Goal: Feedback & Contribution: Leave review/rating

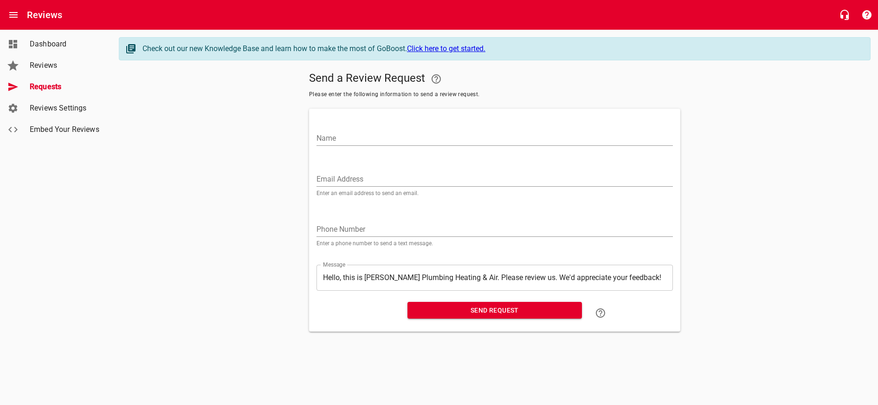
click at [356, 140] on input "Name" at bounding box center [494, 138] width 356 height 15
type input "[PERSON_NAME]"
click at [412, 217] on div "Phone Number Enter a phone number to send a text message." at bounding box center [494, 230] width 356 height 32
drag, startPoint x: 387, startPoint y: 222, endPoint x: 369, endPoint y: 232, distance: 21.0
paste input "530545"
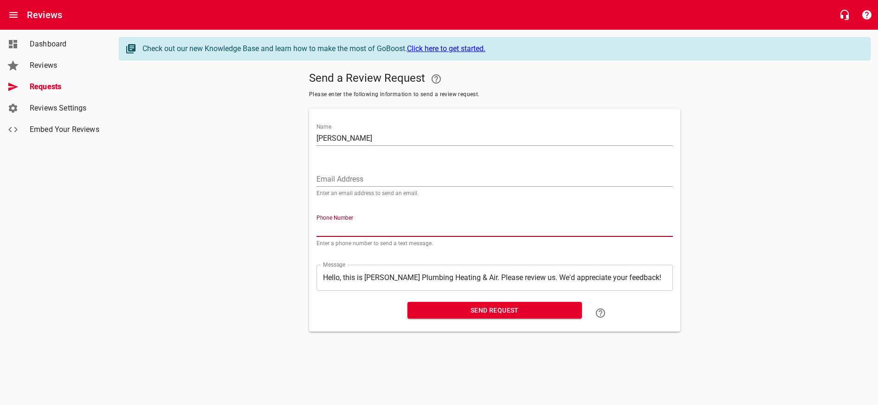
type input "530545"
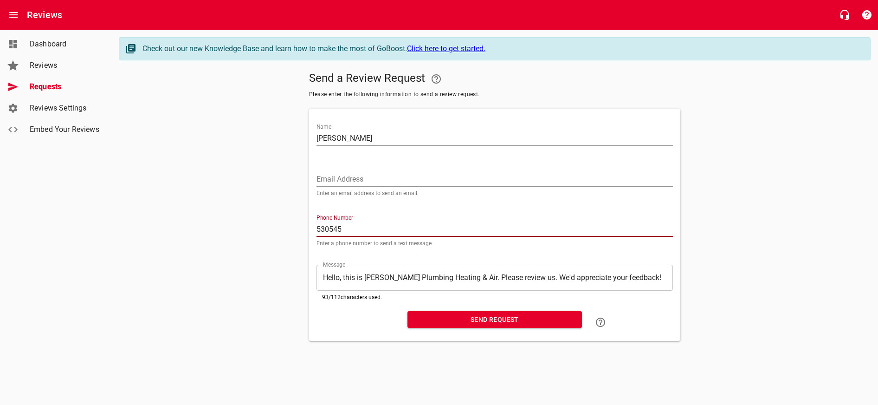
click at [39, 36] on link "Dashboard" at bounding box center [55, 43] width 111 height 21
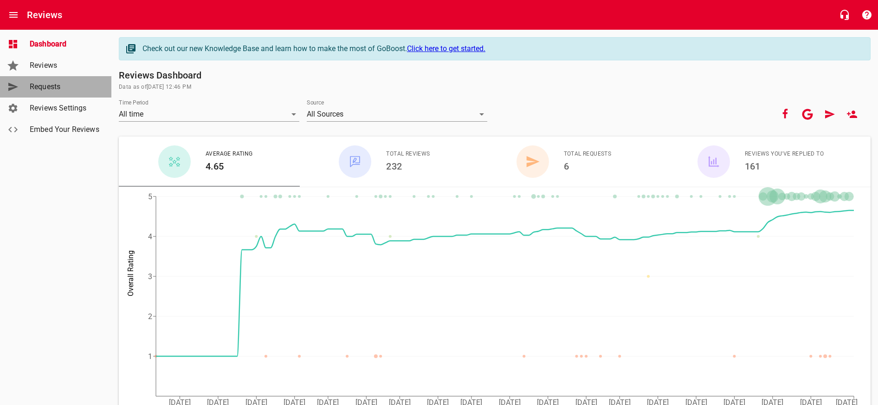
click at [63, 91] on span "Requests" at bounding box center [65, 86] width 71 height 11
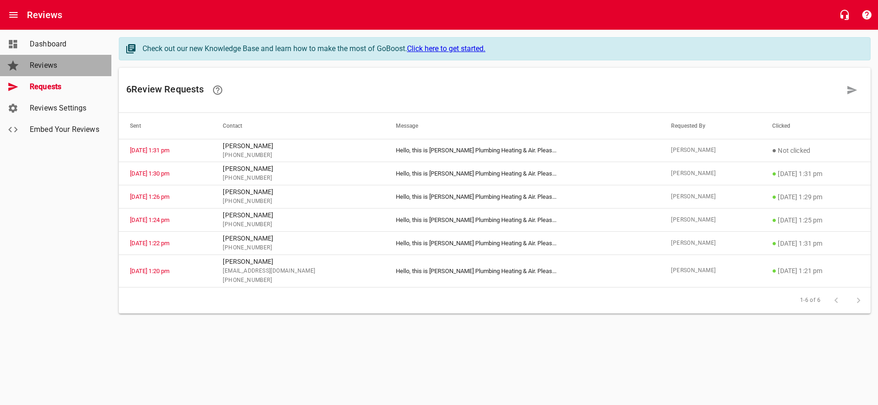
click at [60, 70] on span "Reviews" at bounding box center [65, 65] width 71 height 11
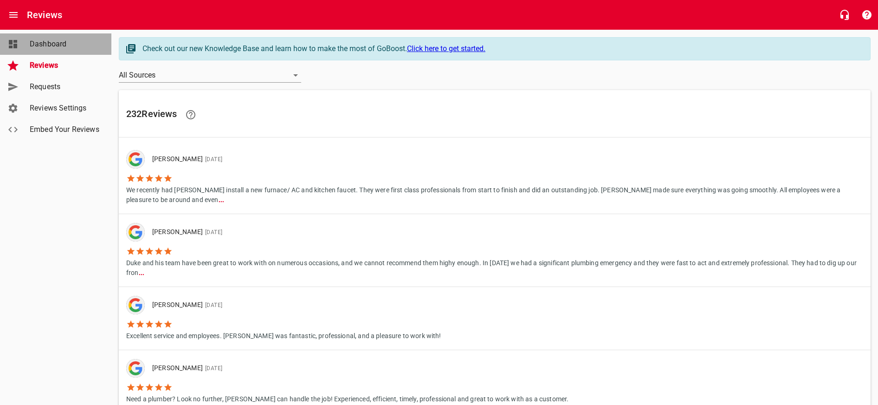
click at [51, 39] on span "Dashboard" at bounding box center [65, 44] width 71 height 11
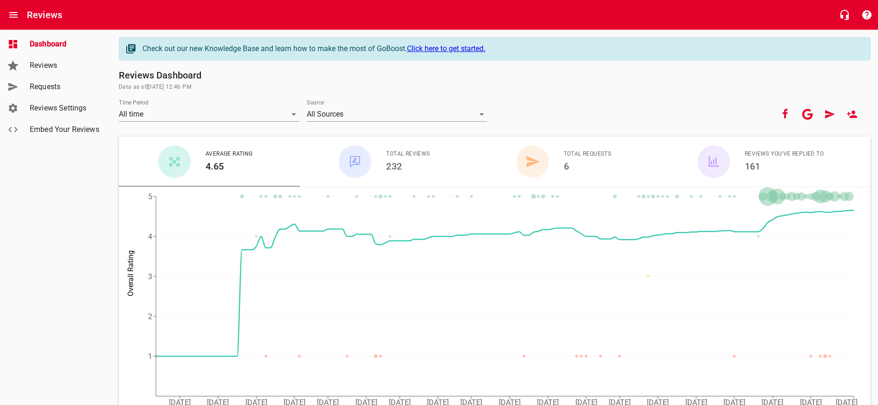
click at [34, 71] on span "Reviews" at bounding box center [65, 65] width 71 height 11
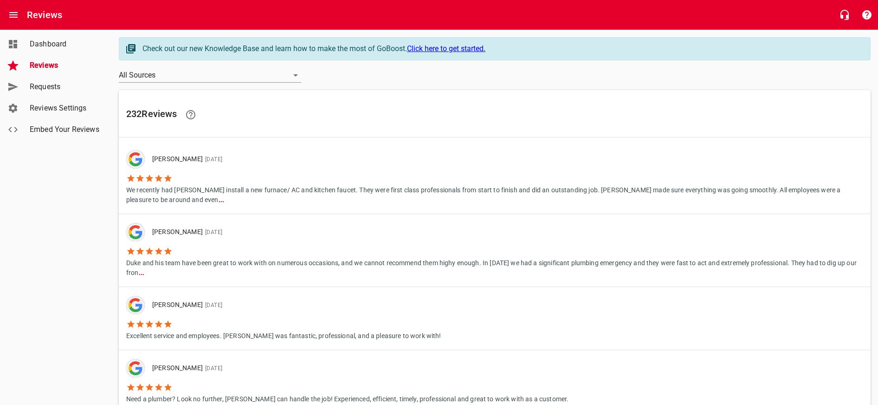
click at [42, 81] on link "Requests" at bounding box center [55, 86] width 111 height 21
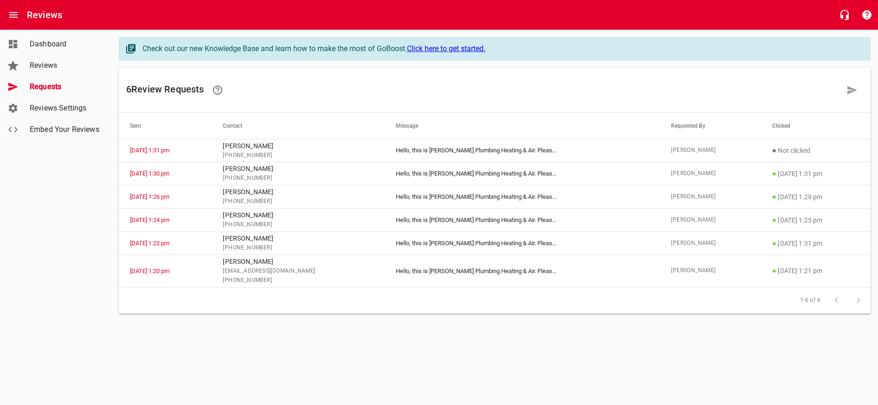
click at [74, 112] on span "Reviews Settings" at bounding box center [65, 108] width 71 height 11
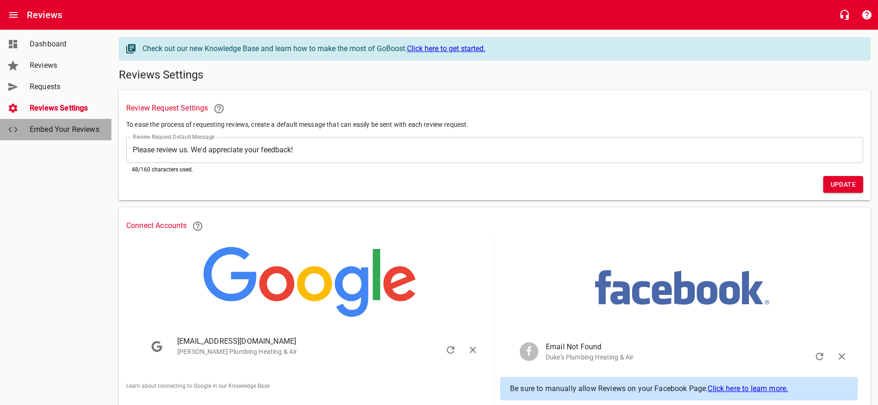
click at [74, 127] on span "Embed Your Reviews" at bounding box center [65, 129] width 71 height 11
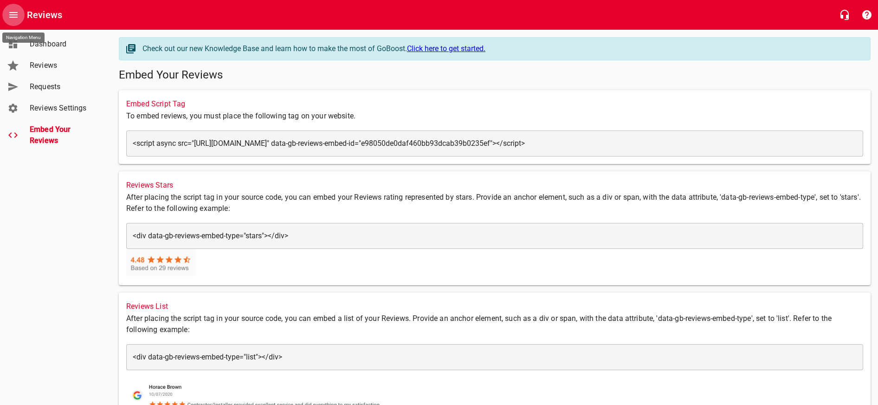
click at [19, 13] on button "Open drawer" at bounding box center [13, 15] width 22 height 22
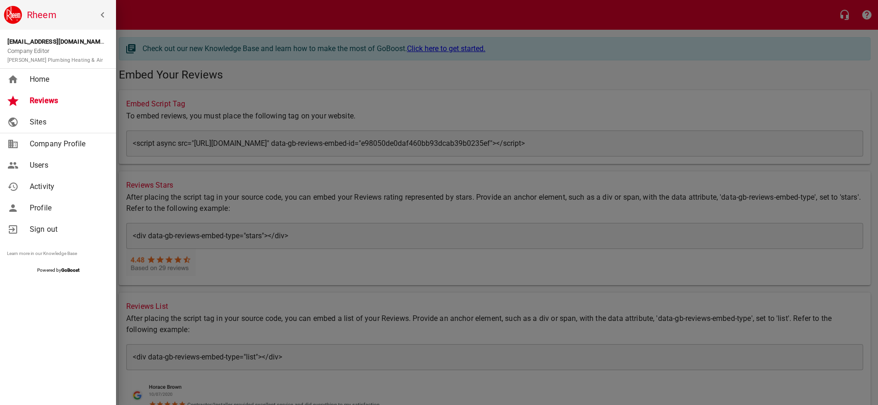
click at [57, 84] on span "Home" at bounding box center [67, 79] width 75 height 11
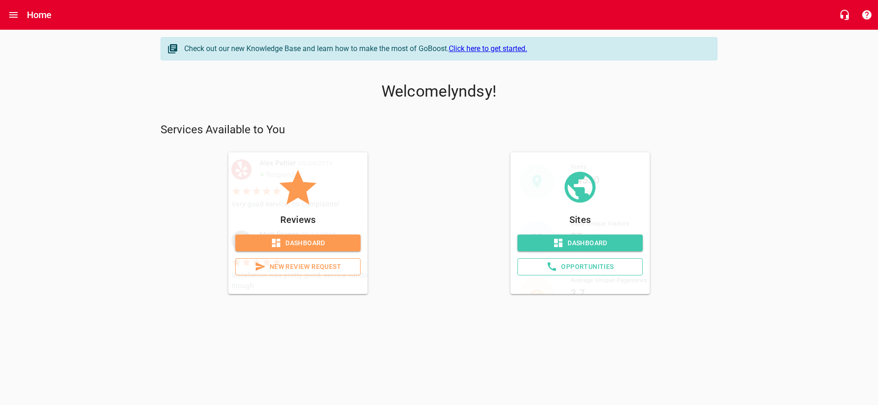
click at [329, 269] on span "New Review Request" at bounding box center [297, 267] width 109 height 12
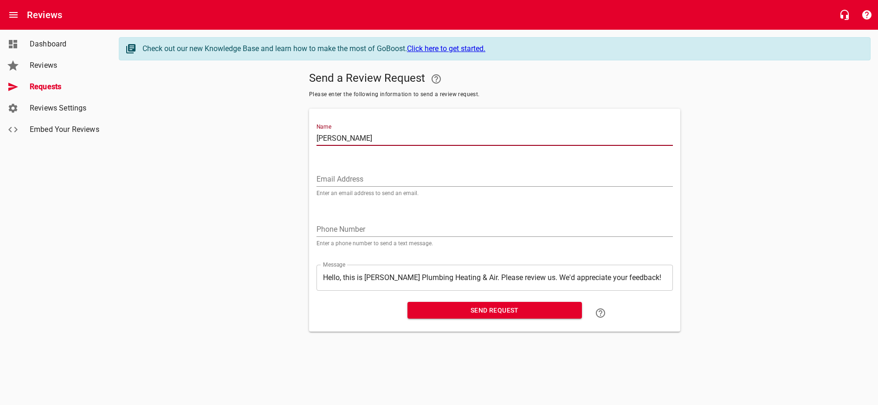
type input "[PERSON_NAME]"
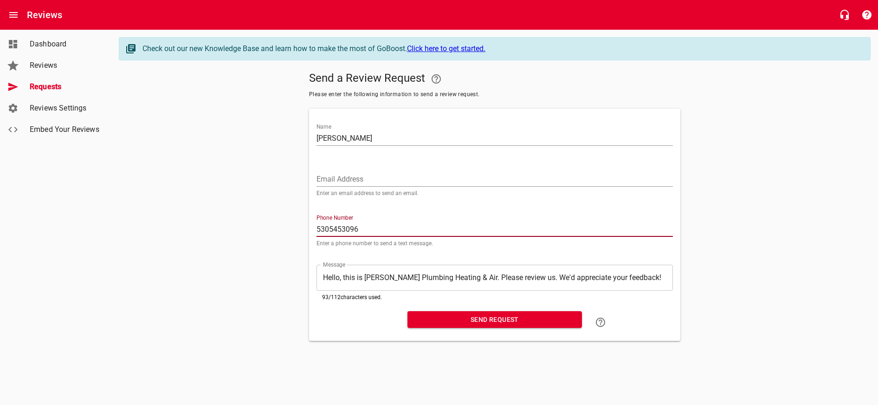
type input "5305453096"
click at [494, 319] on span "Send Request" at bounding box center [495, 320] width 160 height 12
